Goal: Task Accomplishment & Management: Manage account settings

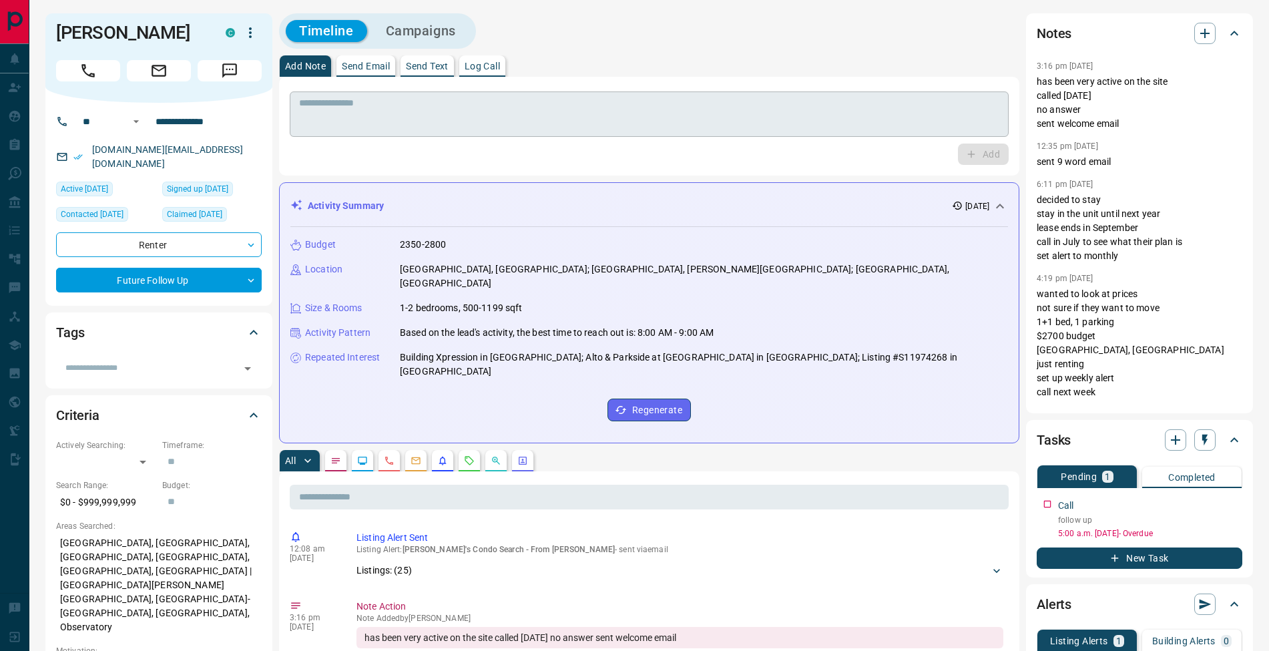
click at [388, 102] on textarea at bounding box center [649, 114] width 700 height 34
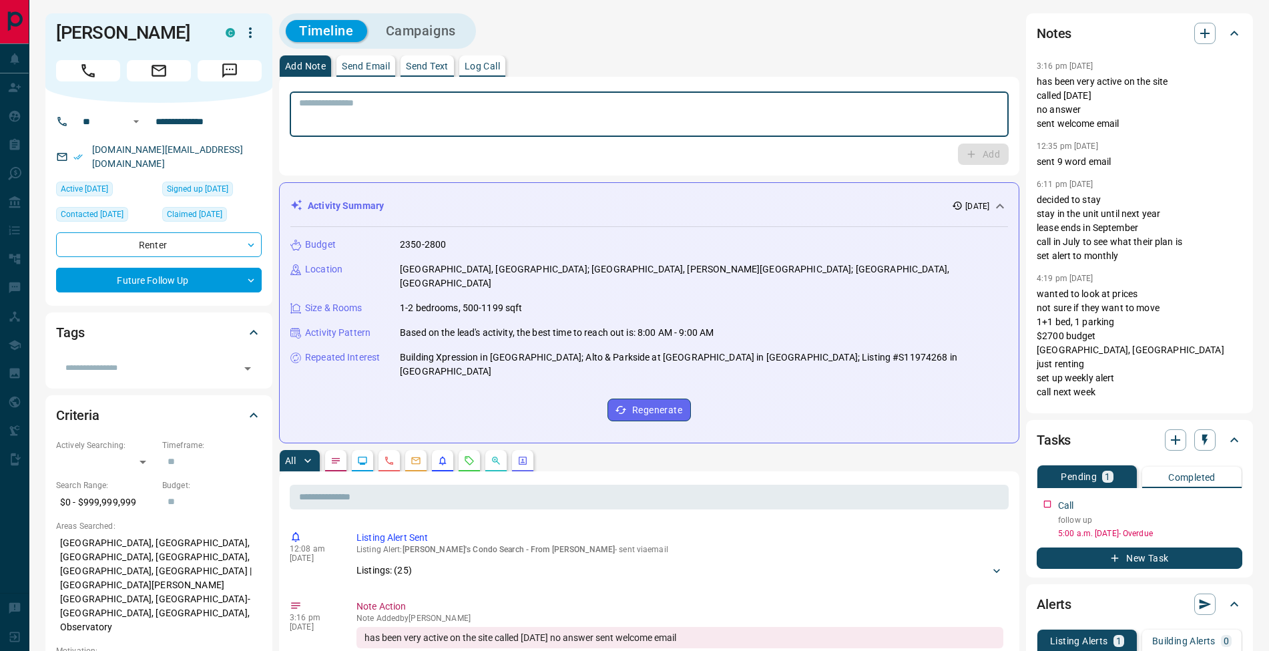
click at [476, 71] on button "Log Call" at bounding box center [482, 65] width 46 height 21
click at [961, 149] on button "Log Call" at bounding box center [982, 154] width 53 height 21
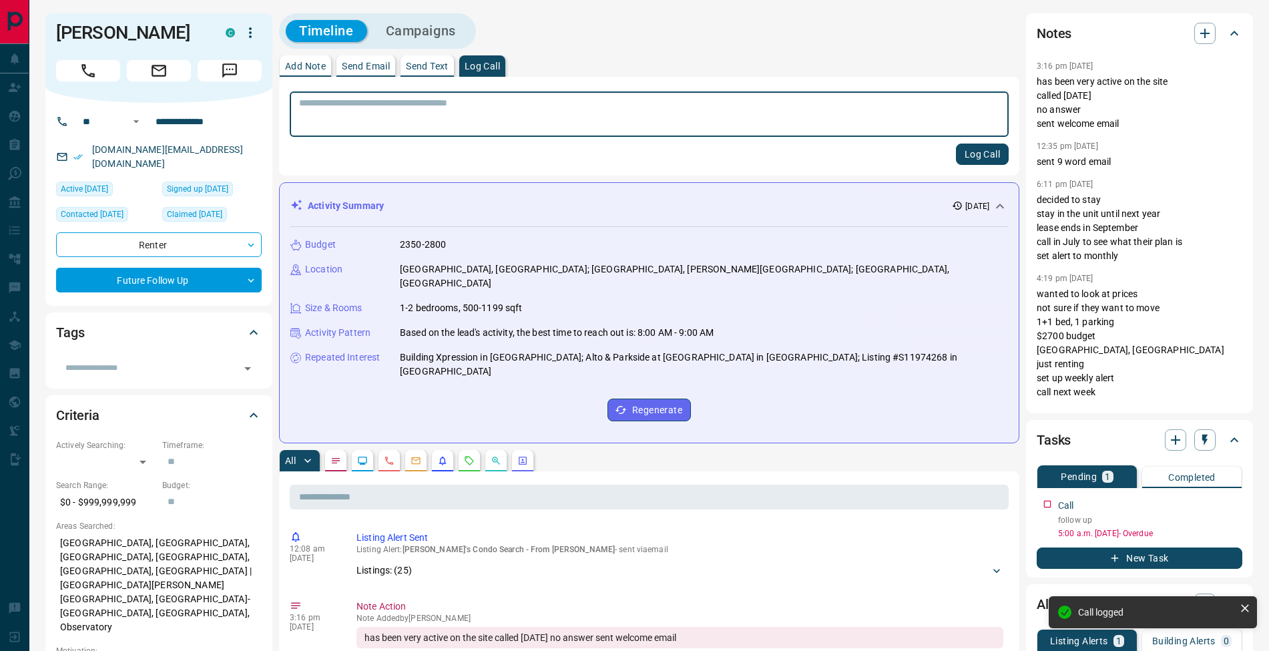
click at [312, 63] on p "Add Note" at bounding box center [305, 65] width 41 height 9
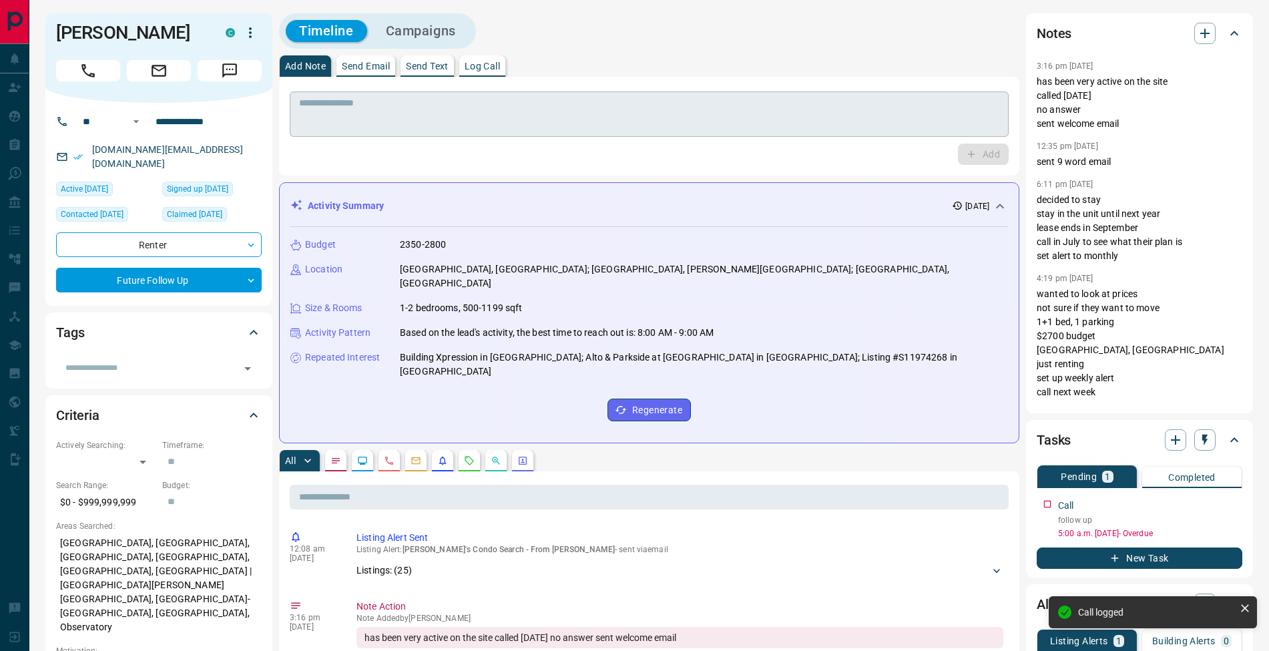
click at [329, 105] on textarea at bounding box center [649, 114] width 700 height 34
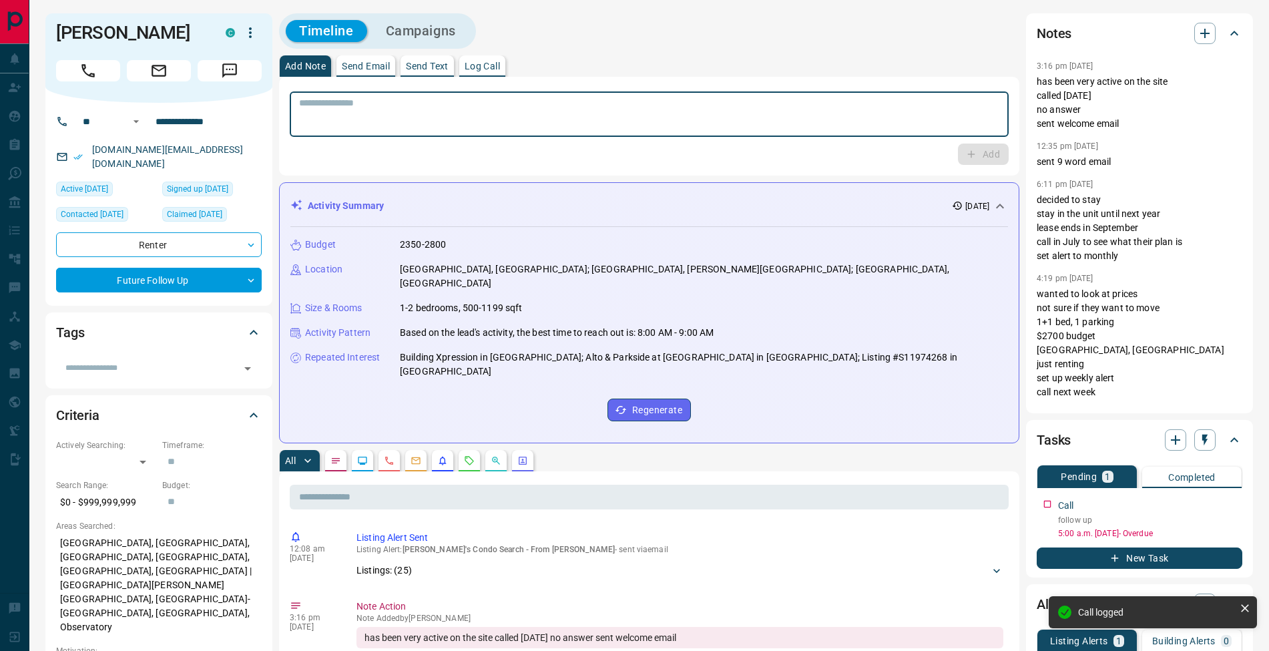
scroll to position [226, 0]
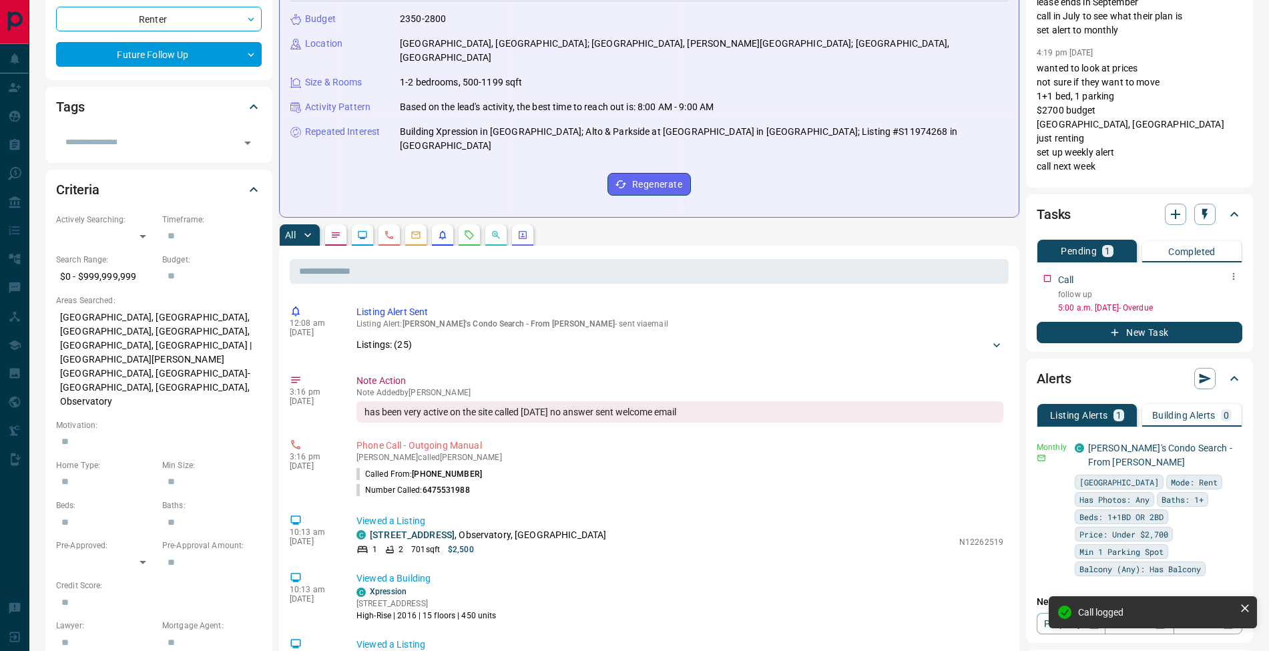
click at [1236, 276] on icon "button" at bounding box center [1233, 276] width 11 height 11
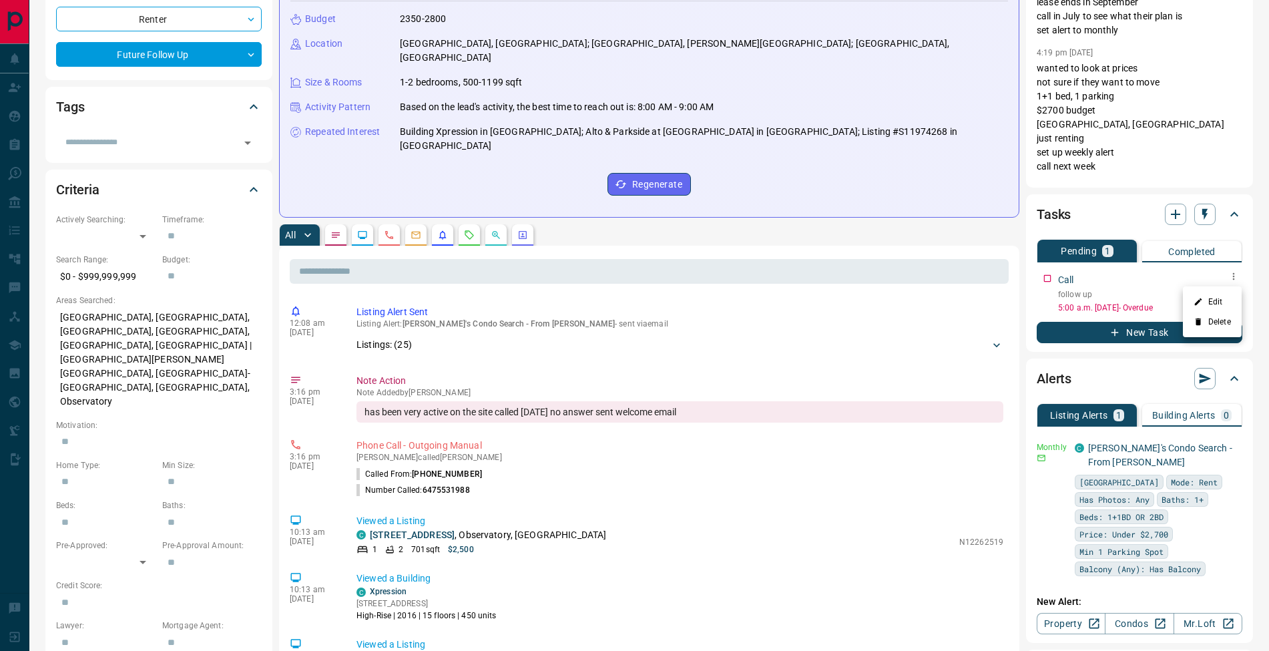
click at [1226, 294] on li "Edit" at bounding box center [1212, 302] width 59 height 20
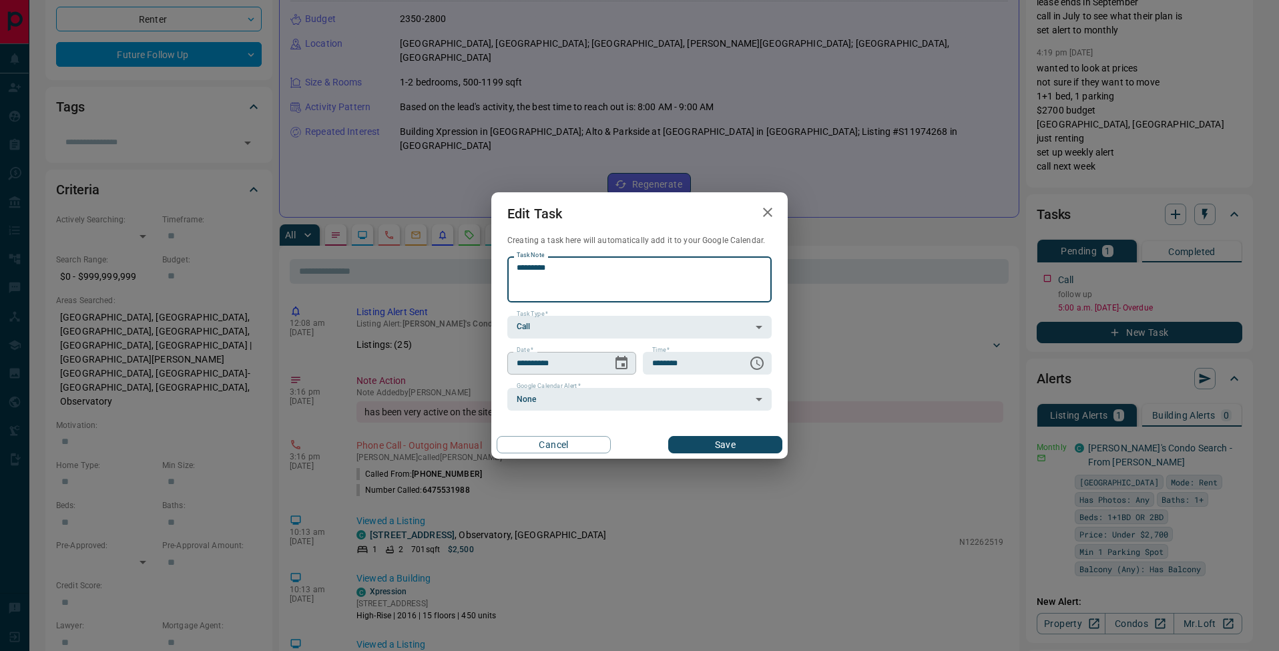
click at [622, 363] on icon "Choose date, selected date is Aug 6, 2025" at bounding box center [622, 362] width 12 height 13
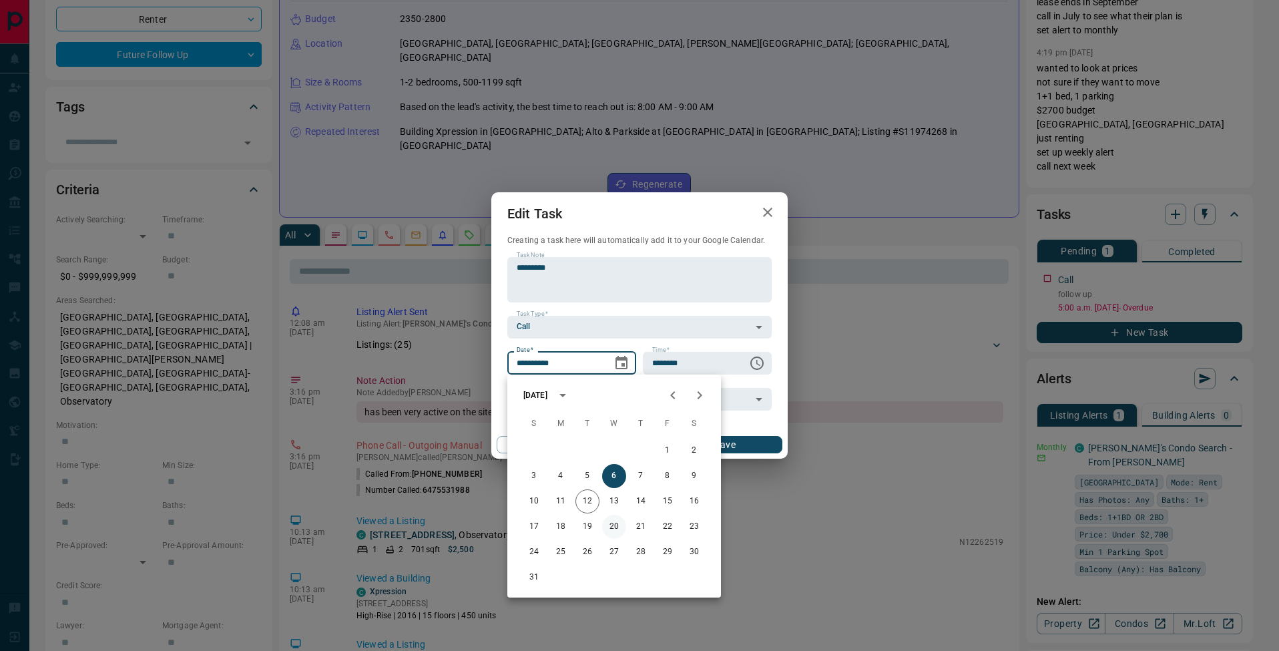
click at [608, 529] on button "20" at bounding box center [614, 527] width 24 height 24
type input "**********"
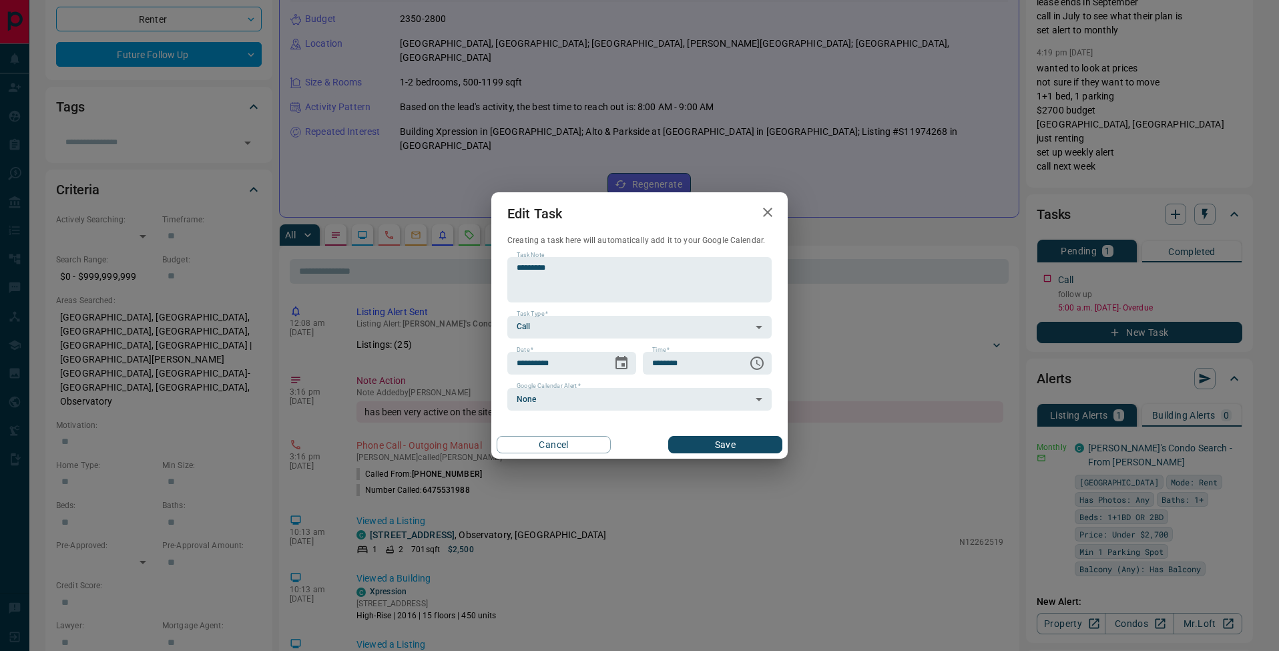
click at [751, 436] on button "Save" at bounding box center [725, 444] width 114 height 17
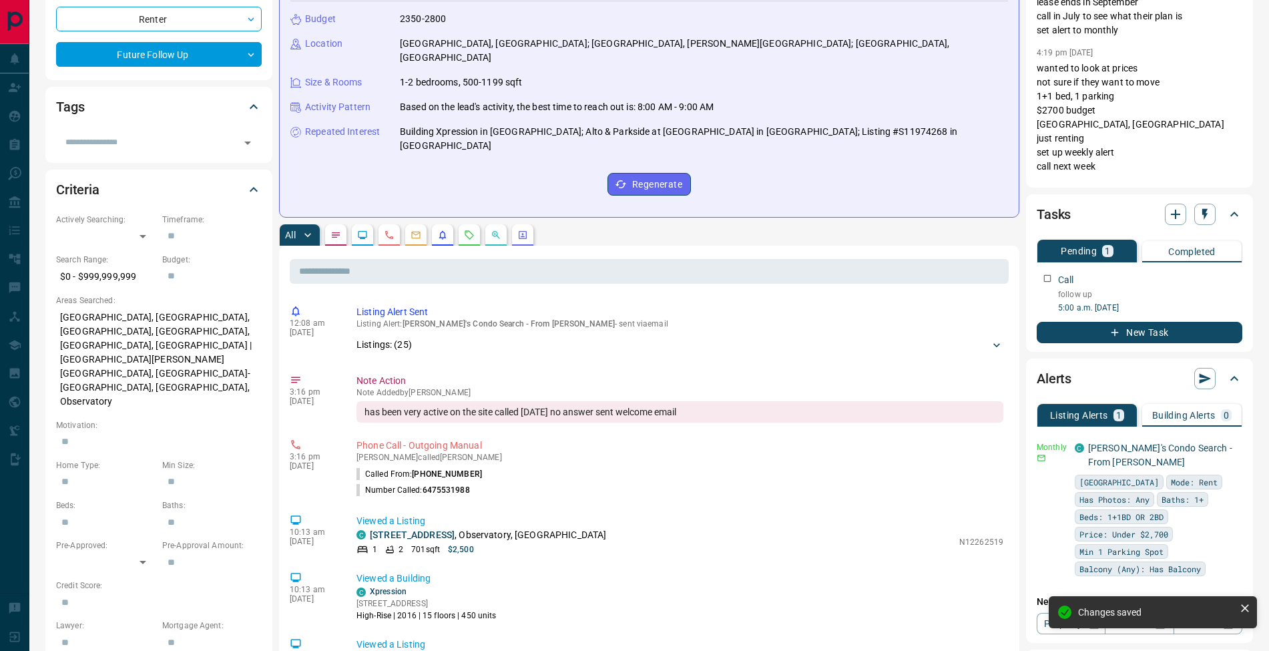
scroll to position [0, 0]
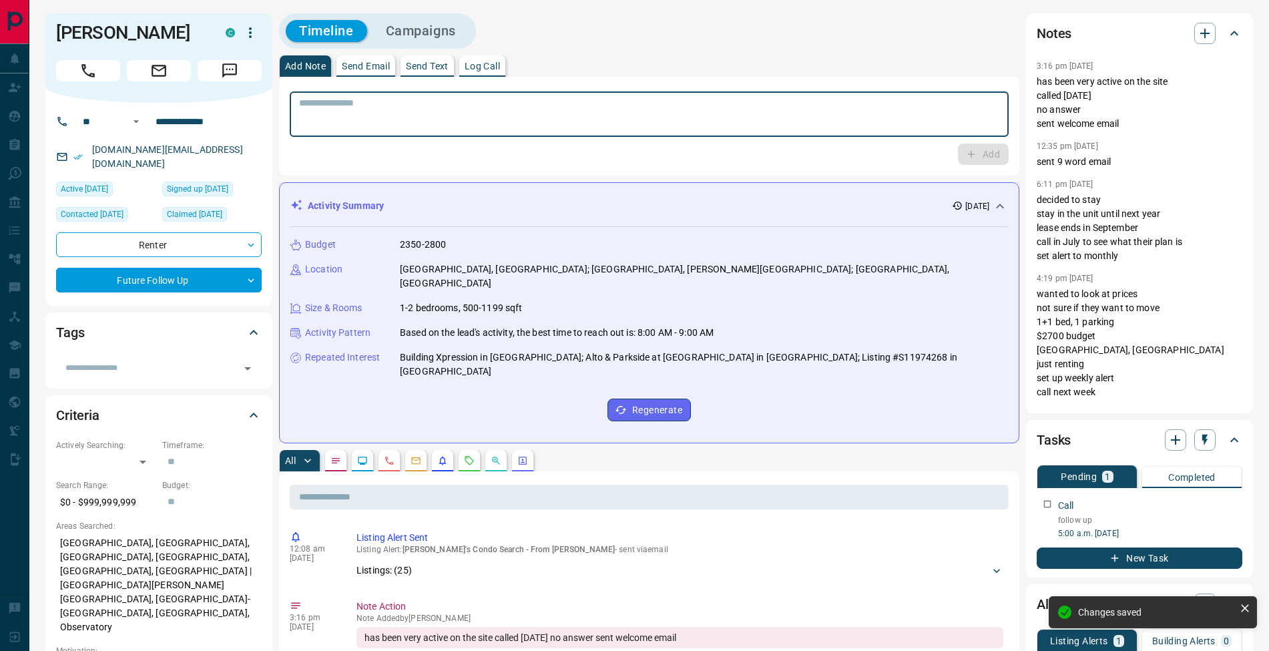
click at [335, 99] on textarea at bounding box center [649, 114] width 700 height 34
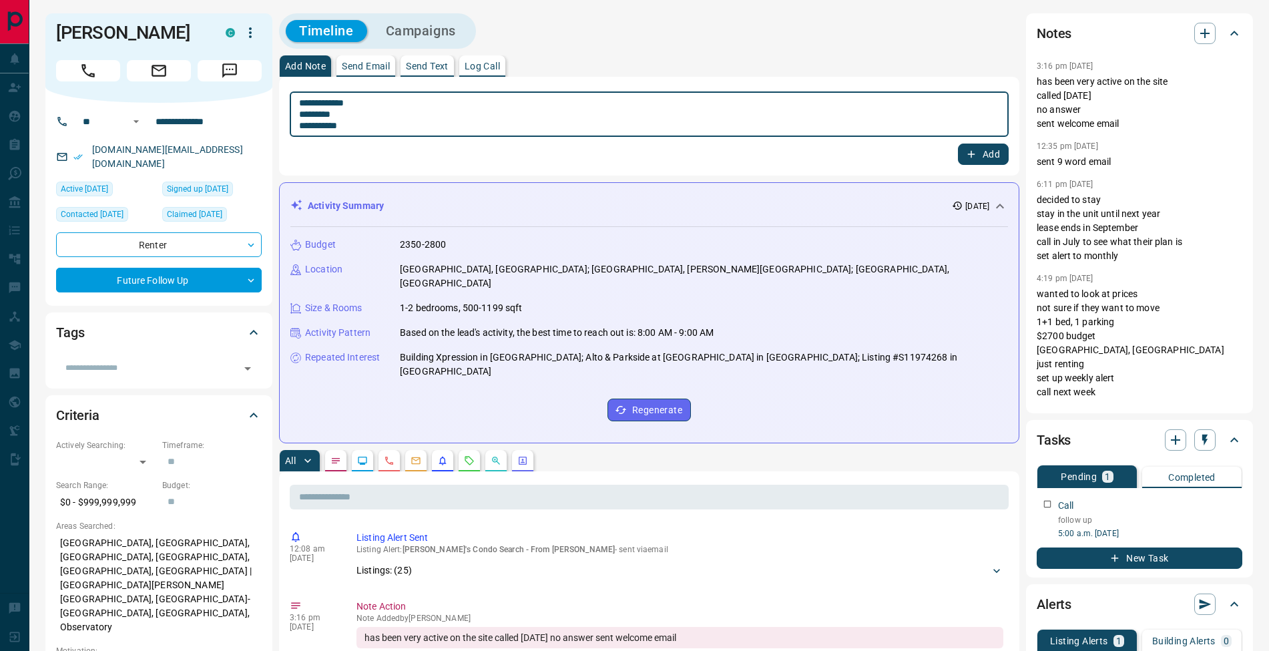
click at [304, 115] on textarea "**********" at bounding box center [649, 114] width 700 height 34
type textarea "**********"
click at [983, 152] on button "Add" at bounding box center [983, 154] width 51 height 21
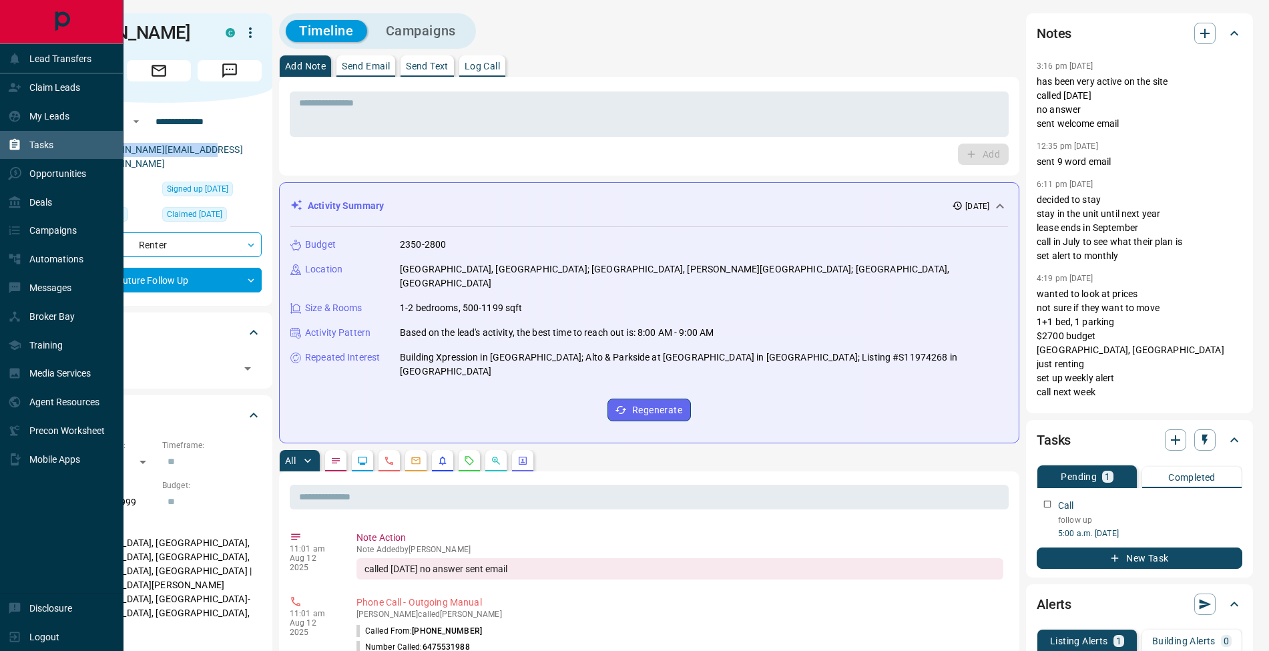
click at [25, 141] on div "Tasks" at bounding box center [30, 145] width 45 height 22
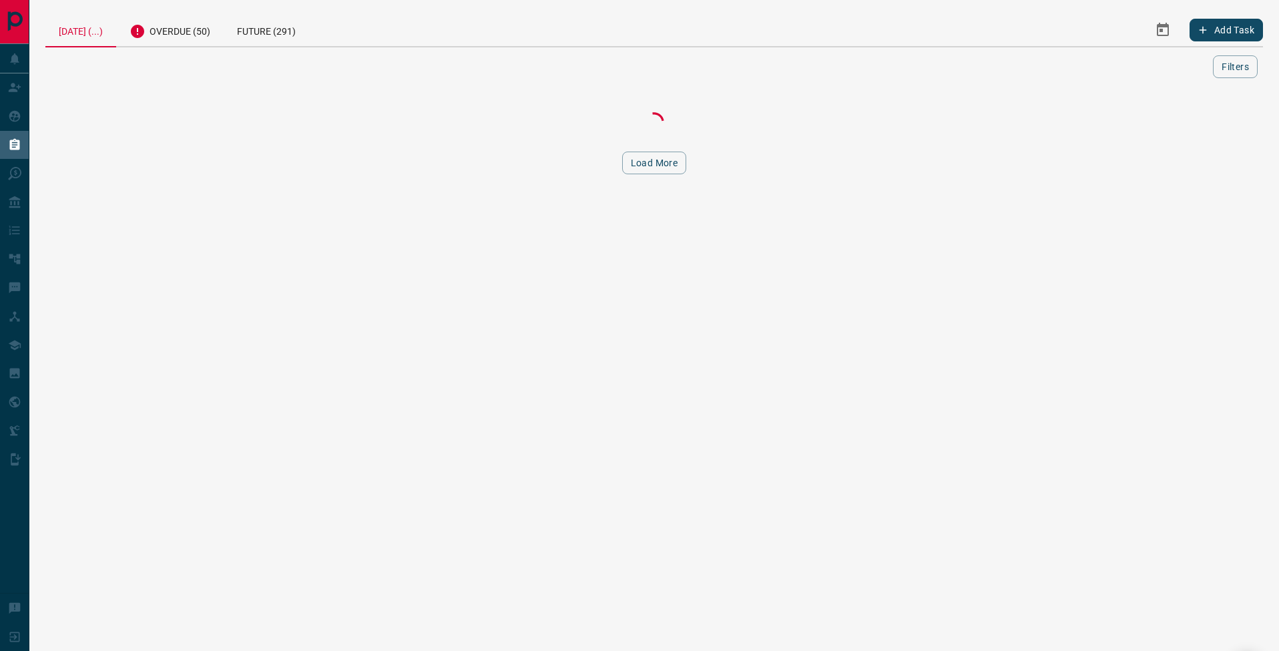
drag, startPoint x: 190, startPoint y: 39, endPoint x: 251, endPoint y: 120, distance: 101.1
click at [190, 39] on div "Overdue (50)" at bounding box center [169, 29] width 107 height 33
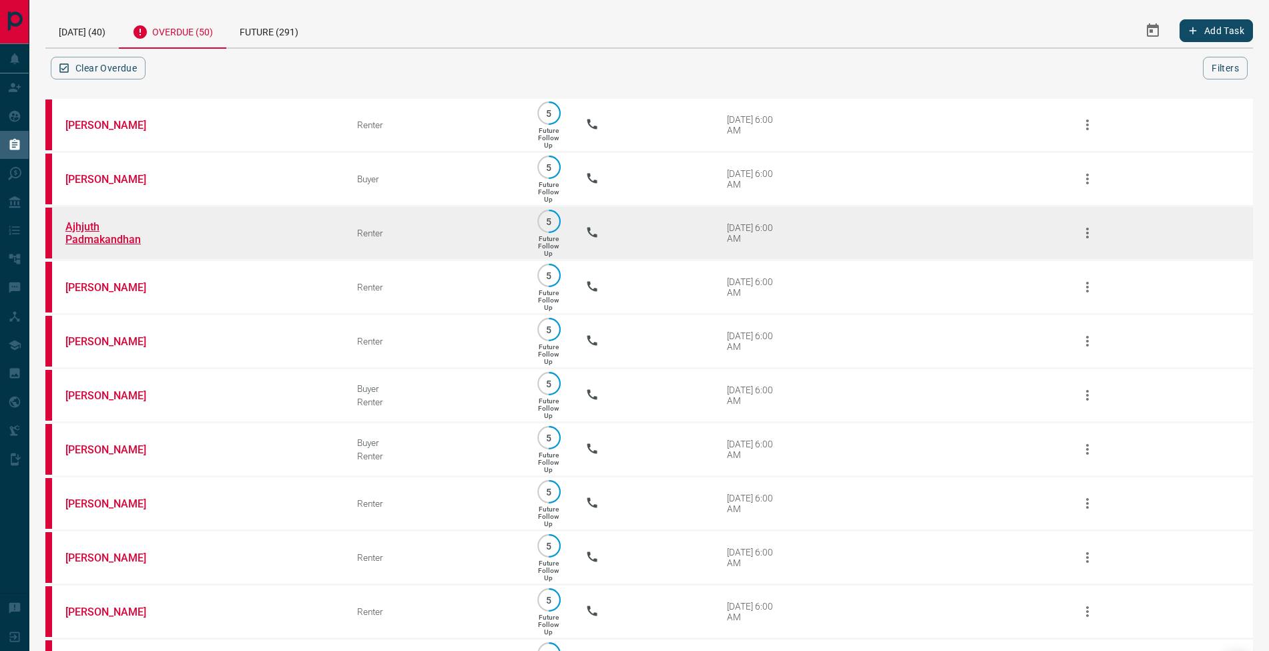
click at [114, 242] on link "Ajhjuth Padmakandhan" at bounding box center [115, 232] width 100 height 25
